Goal: Transaction & Acquisition: Book appointment/travel/reservation

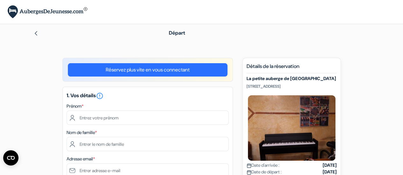
scroll to position [32, 0]
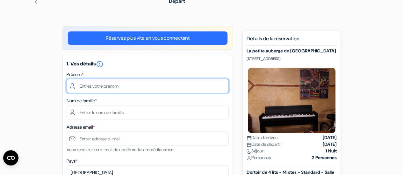
click at [131, 90] on input "text" at bounding box center [148, 86] width 162 height 14
type input "[PERSON_NAME]"
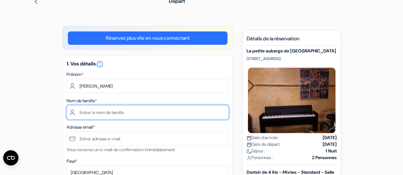
type input "Faucheux"
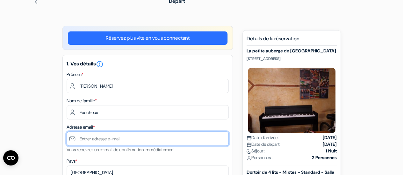
type input "[EMAIL_ADDRESS][DOMAIN_NAME]"
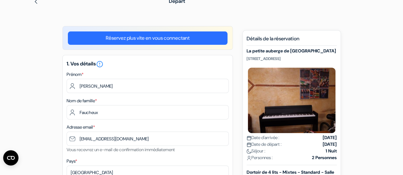
type input "0612527595"
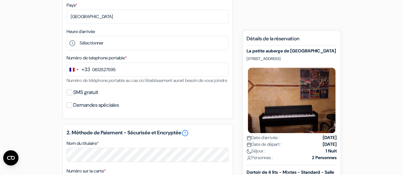
scroll to position [191, 0]
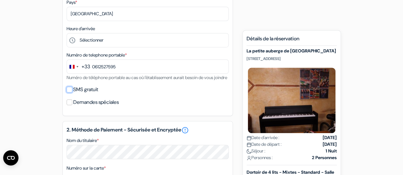
click at [71, 93] on input "SMS gratuit" at bounding box center [70, 90] width 6 height 6
checkbox input "true"
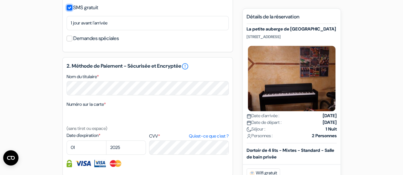
scroll to position [287, 0]
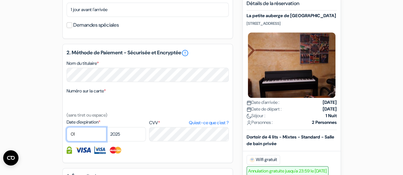
select select "09"
select select "2028"
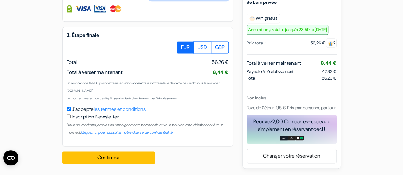
scroll to position [436, 0]
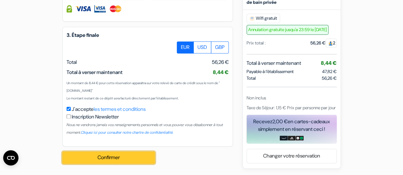
click at [109, 156] on button "Confirmer Loading..." at bounding box center [108, 158] width 92 height 12
